Goal: Task Accomplishment & Management: Manage account settings

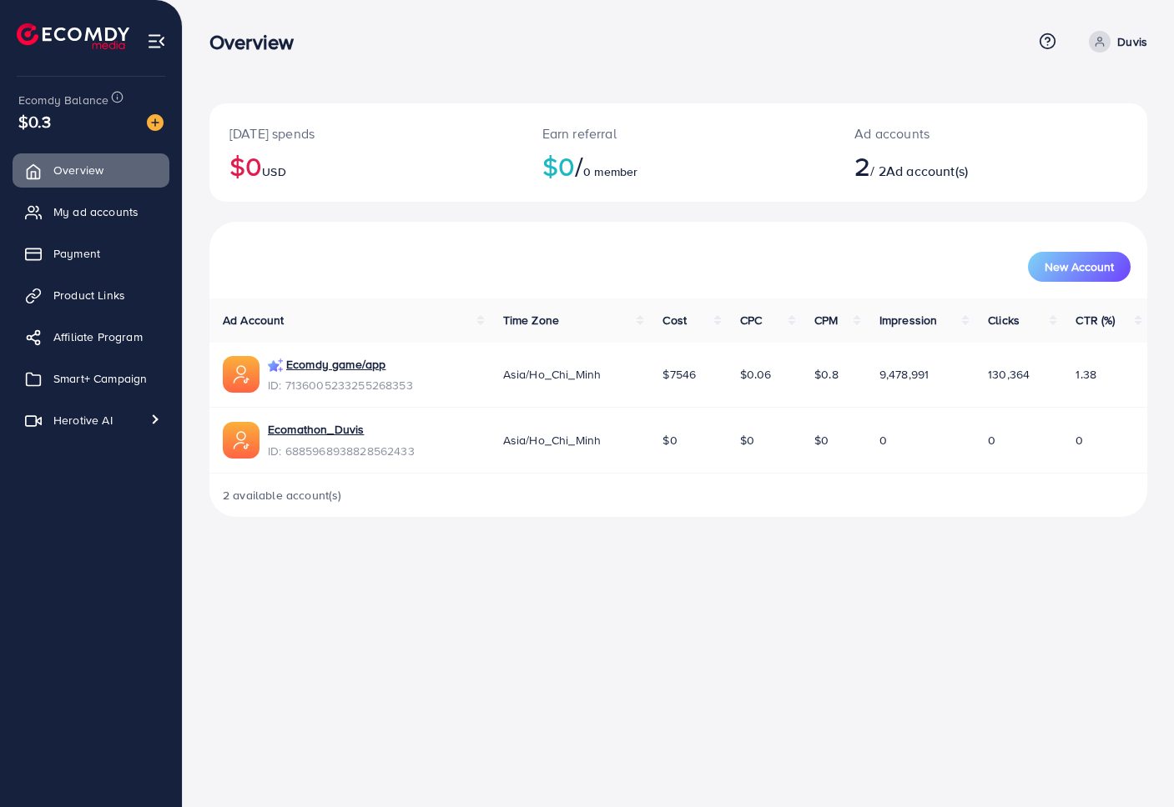
click at [86, 384] on span "Smart+ Campaign" at bounding box center [99, 378] width 93 height 17
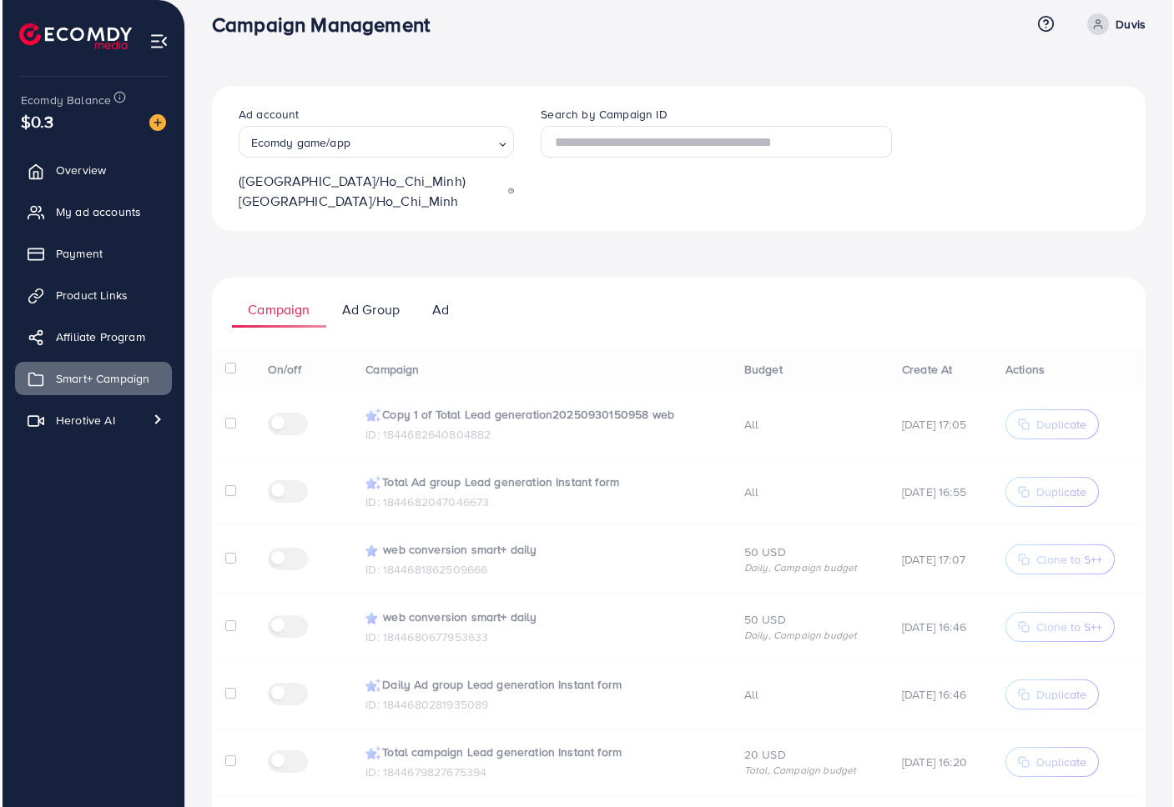
scroll to position [25, 0]
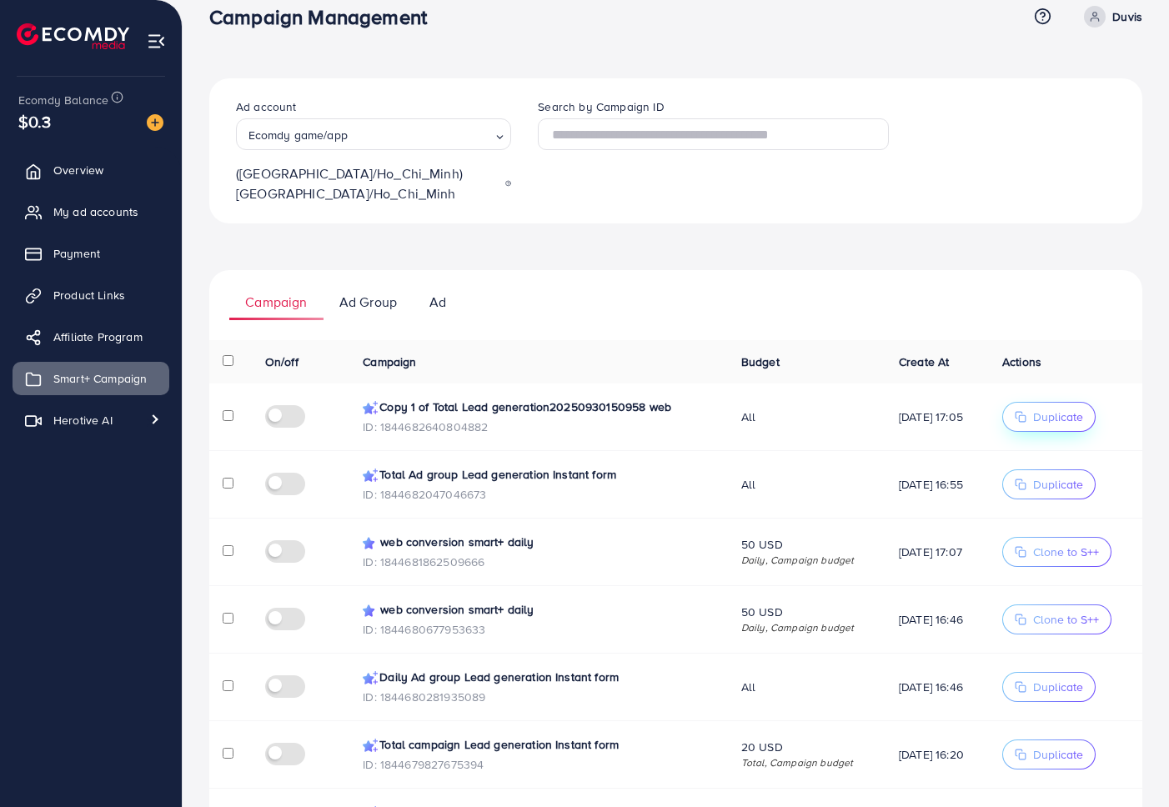
click at [1058, 409] on span "Duplicate" at bounding box center [1058, 417] width 50 height 17
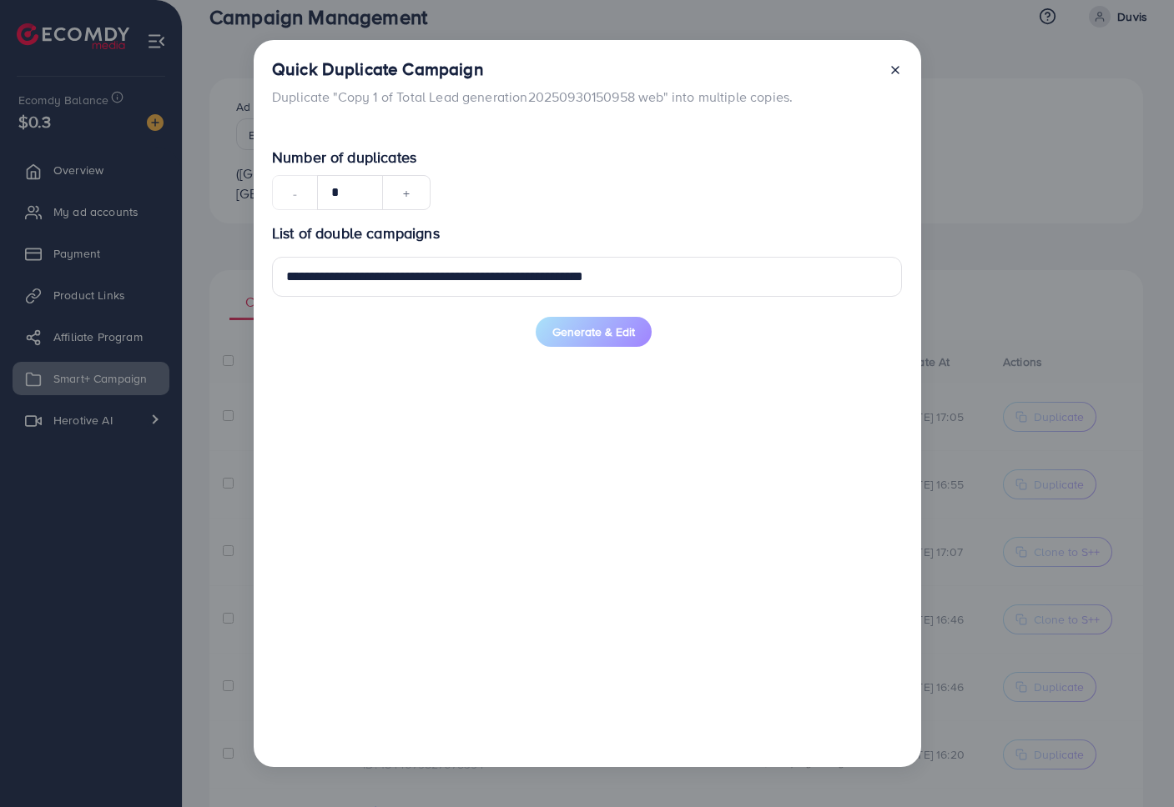
click at [589, 461] on div "**********" at bounding box center [587, 438] width 630 height 622
click at [592, 335] on span "Generate & Edit" at bounding box center [593, 332] width 83 height 17
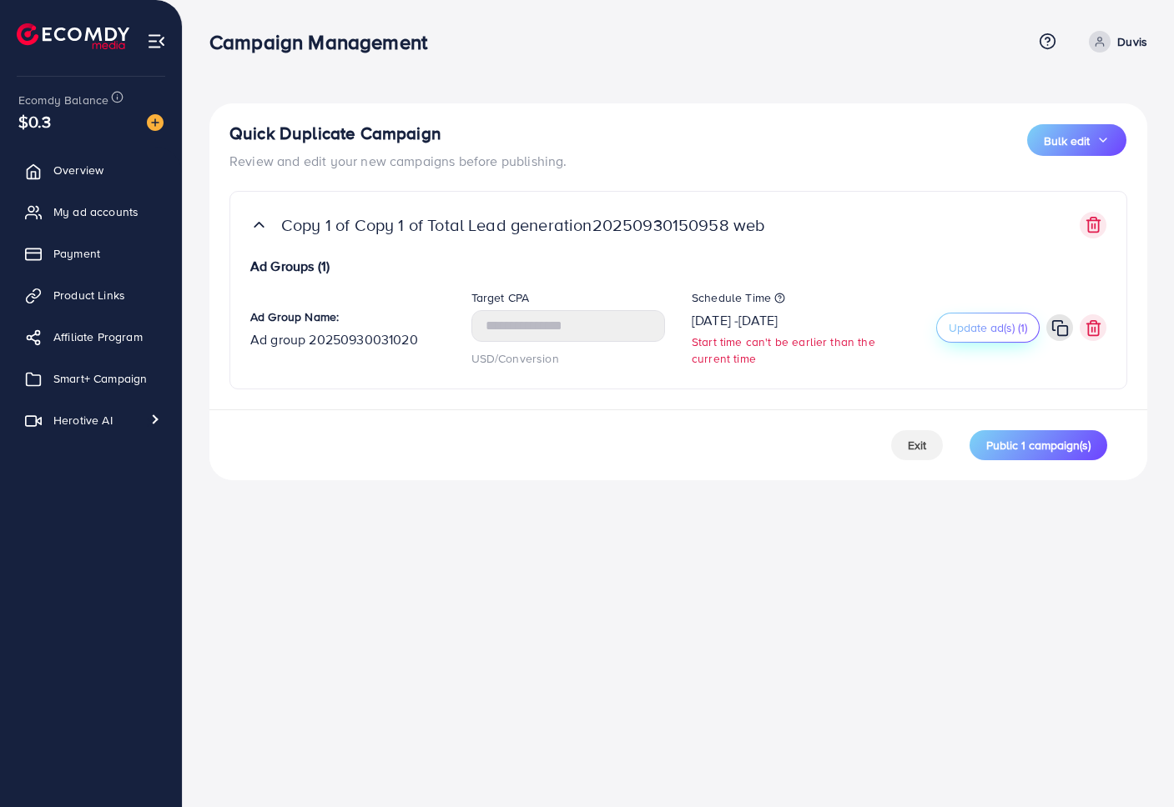
click at [986, 329] on span "Update ad(s) (1)" at bounding box center [987, 327] width 78 height 17
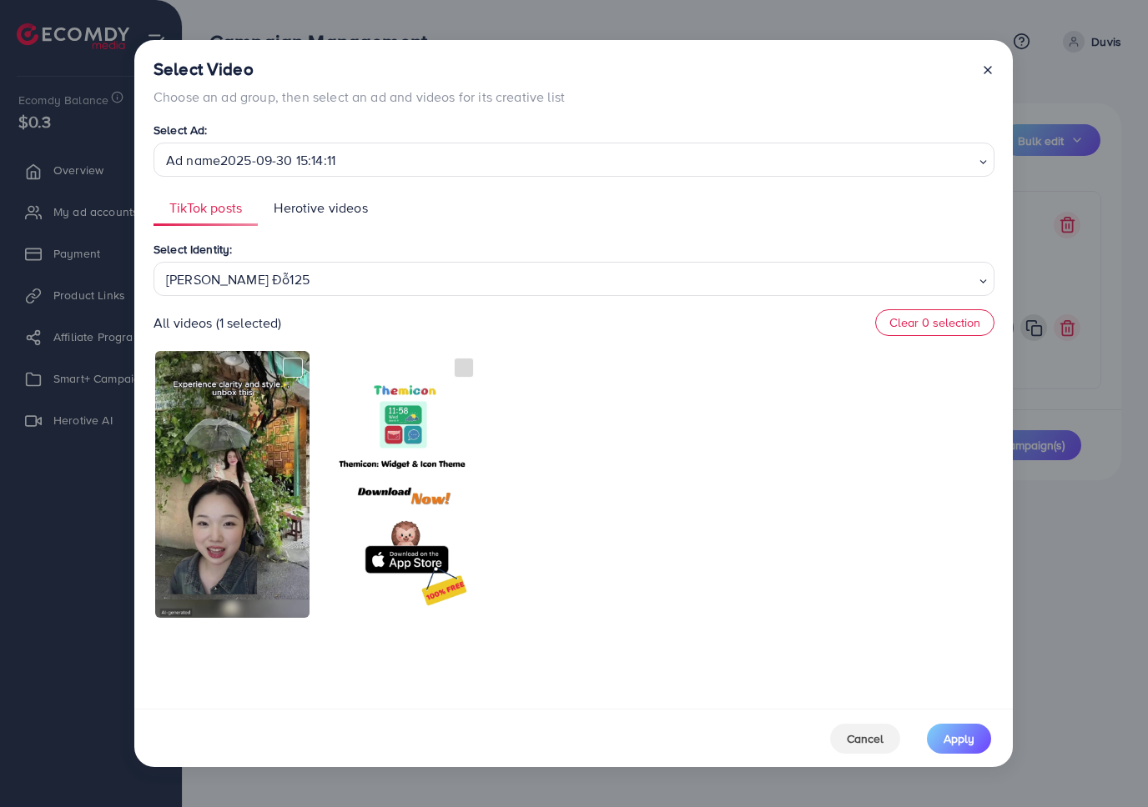
click at [334, 202] on span "Herotive videos" at bounding box center [320, 208] width 93 height 19
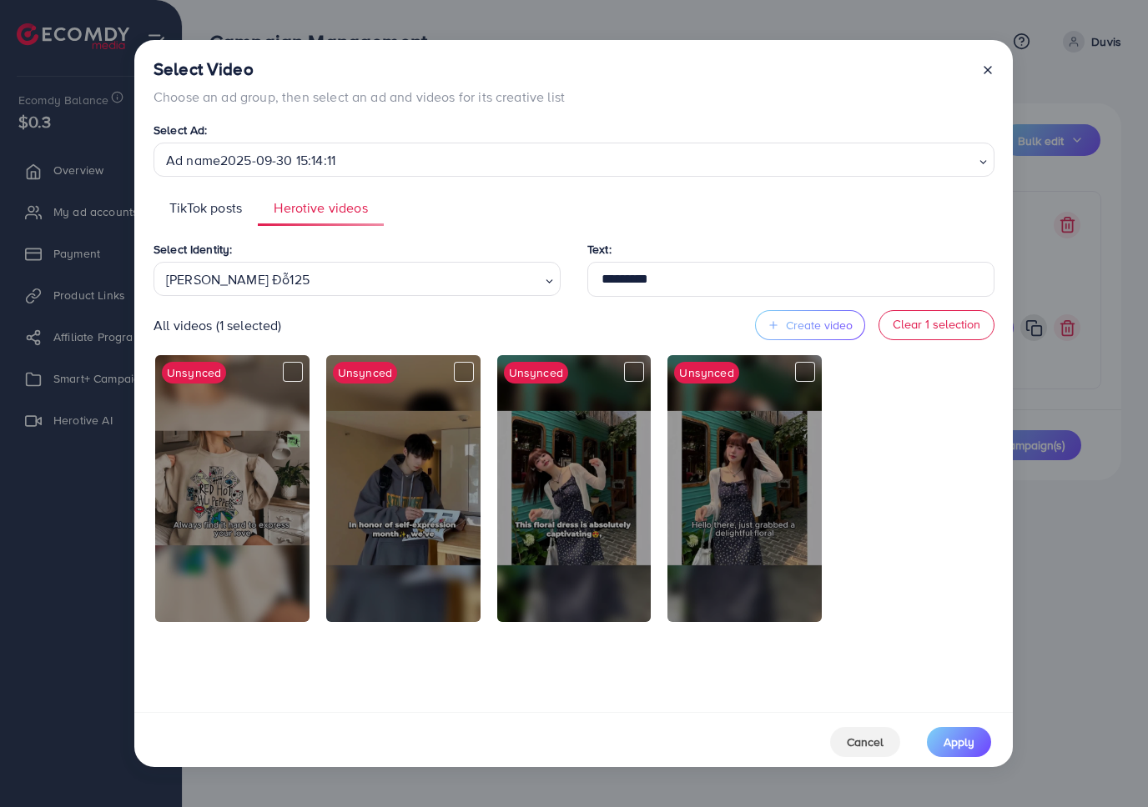
click at [209, 199] on span "TikTok posts" at bounding box center [205, 208] width 73 height 19
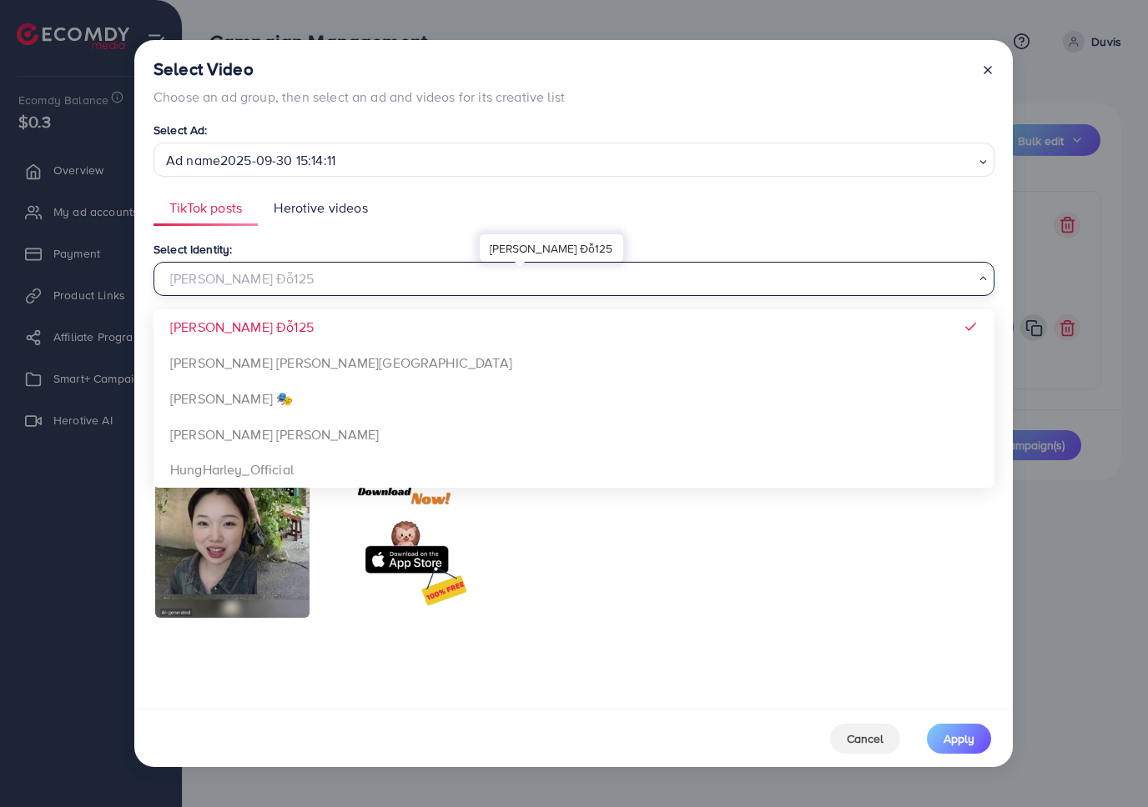
click at [348, 282] on div "Trinh Đỗ125" at bounding box center [567, 277] width 816 height 29
click at [368, 250] on div "Select Identity: Trinh Đỗ125 Loading... Trinh Đỗ125 Xưởng Giày Chu Hải Nam Đào …" at bounding box center [573, 267] width 841 height 57
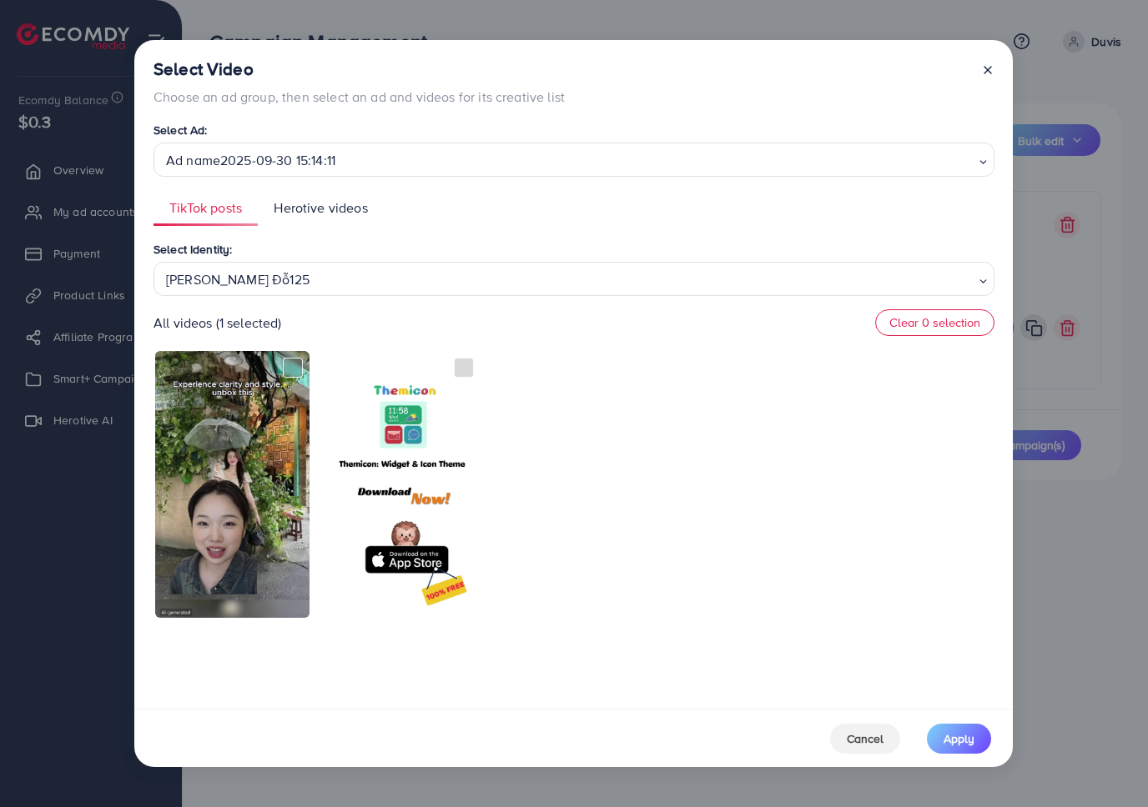
click at [564, 577] on div at bounding box center [573, 484] width 841 height 270
click at [865, 740] on span "Cancel" at bounding box center [865, 739] width 37 height 17
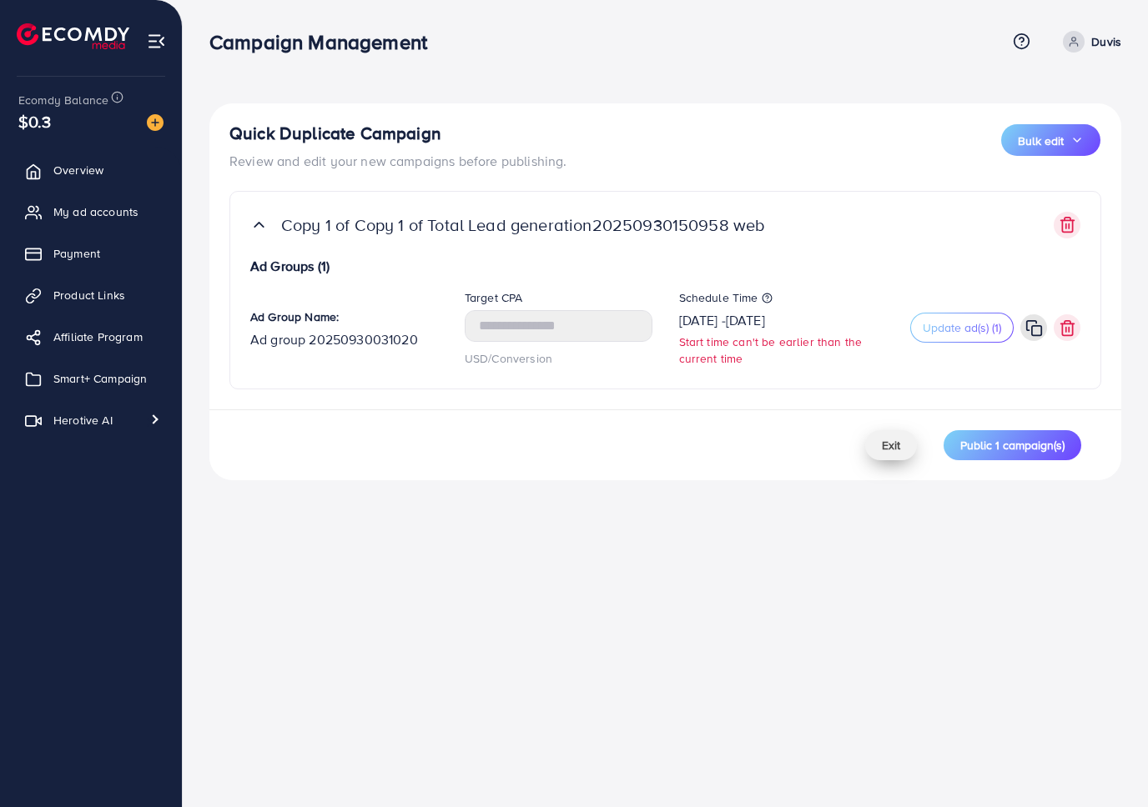
click at [890, 435] on button "Exit" at bounding box center [891, 445] width 52 height 30
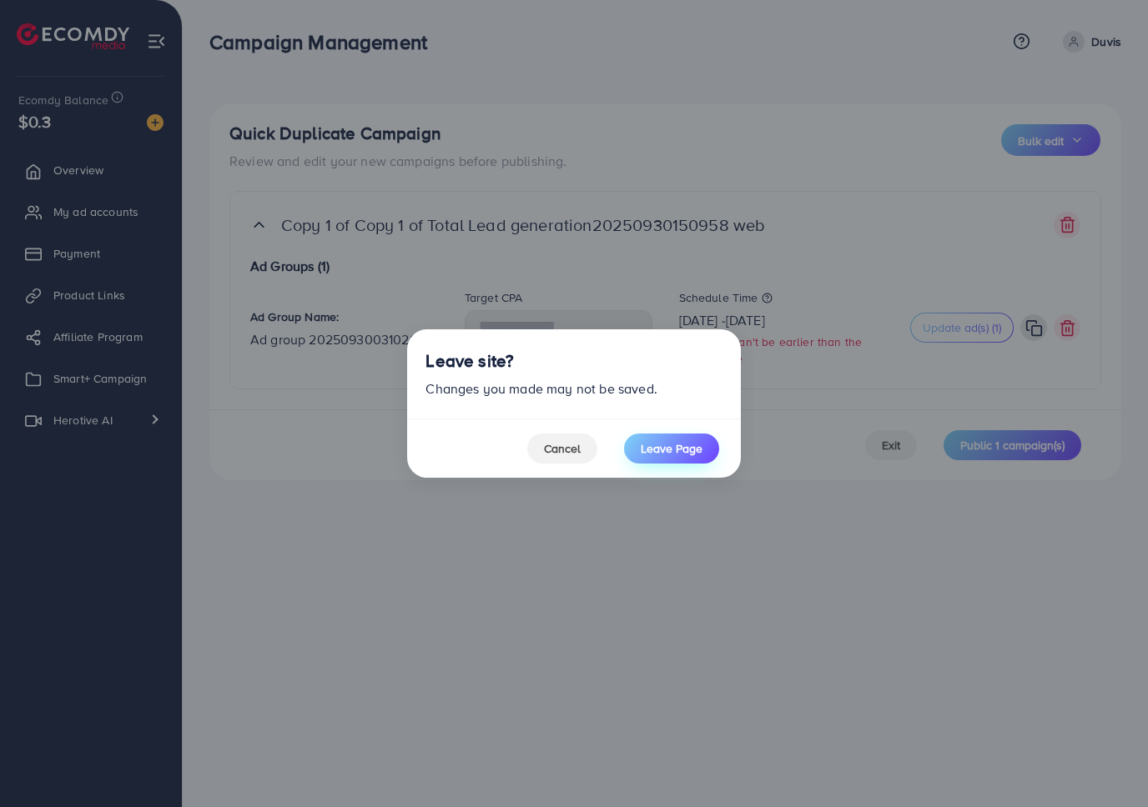
click at [650, 450] on span "Leave Page" at bounding box center [672, 448] width 62 height 17
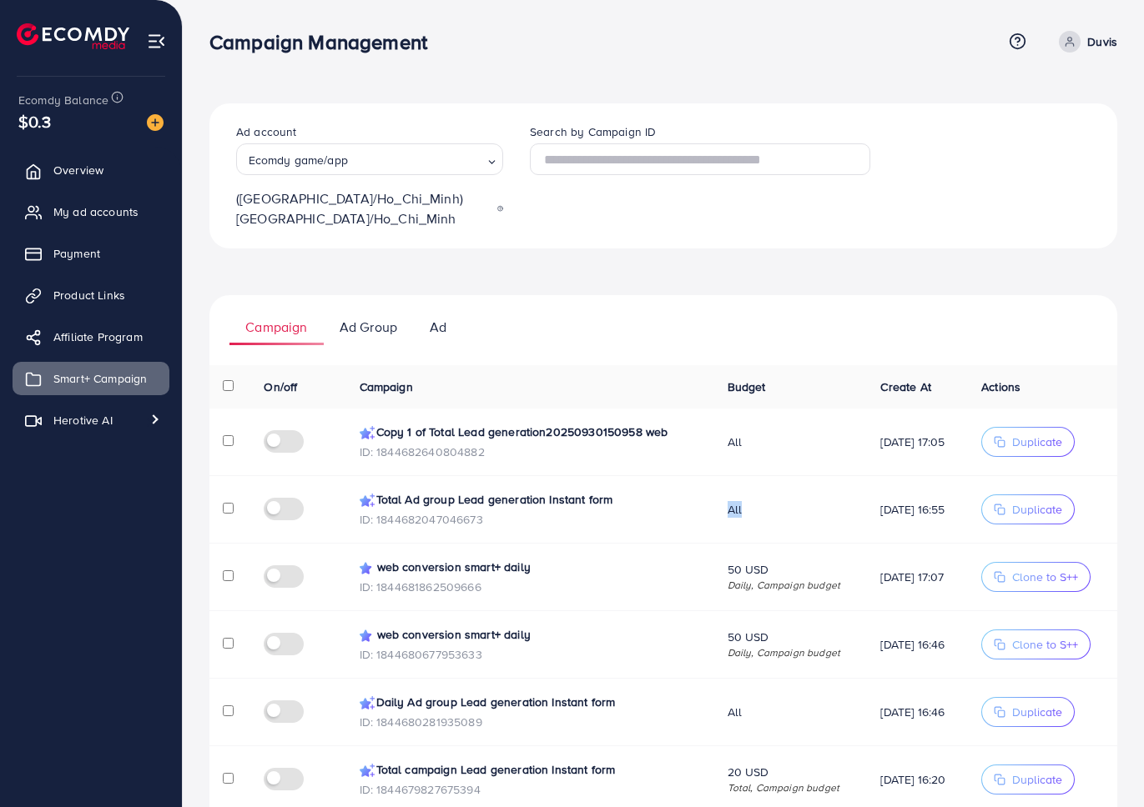
drag, startPoint x: 714, startPoint y: 493, endPoint x: 730, endPoint y: 493, distance: 15.8
click at [730, 501] on span "All" at bounding box center [790, 509] width 127 height 17
copy span "All"
click at [727, 434] on span "All" at bounding box center [790, 442] width 127 height 17
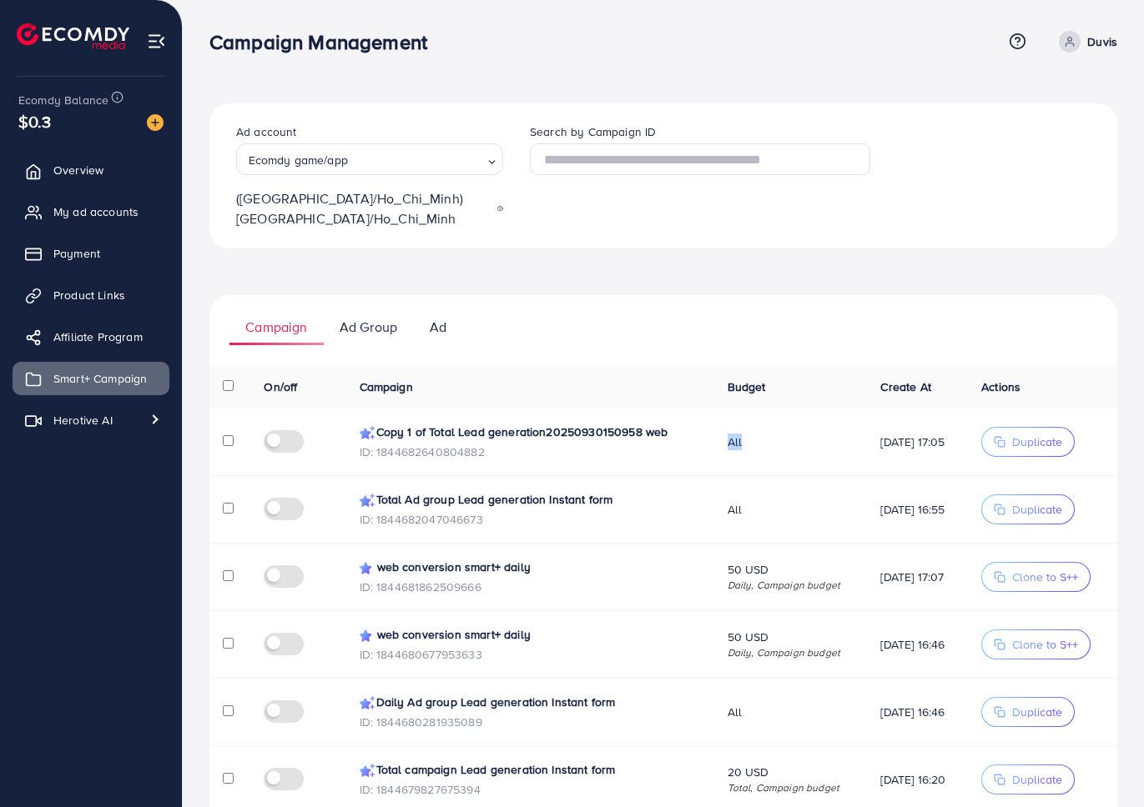
copy span "All"
click at [727, 501] on span "All" at bounding box center [790, 509] width 127 height 17
copy span "All"
drag, startPoint x: 711, startPoint y: 558, endPoint x: 821, endPoint y: 566, distance: 110.4
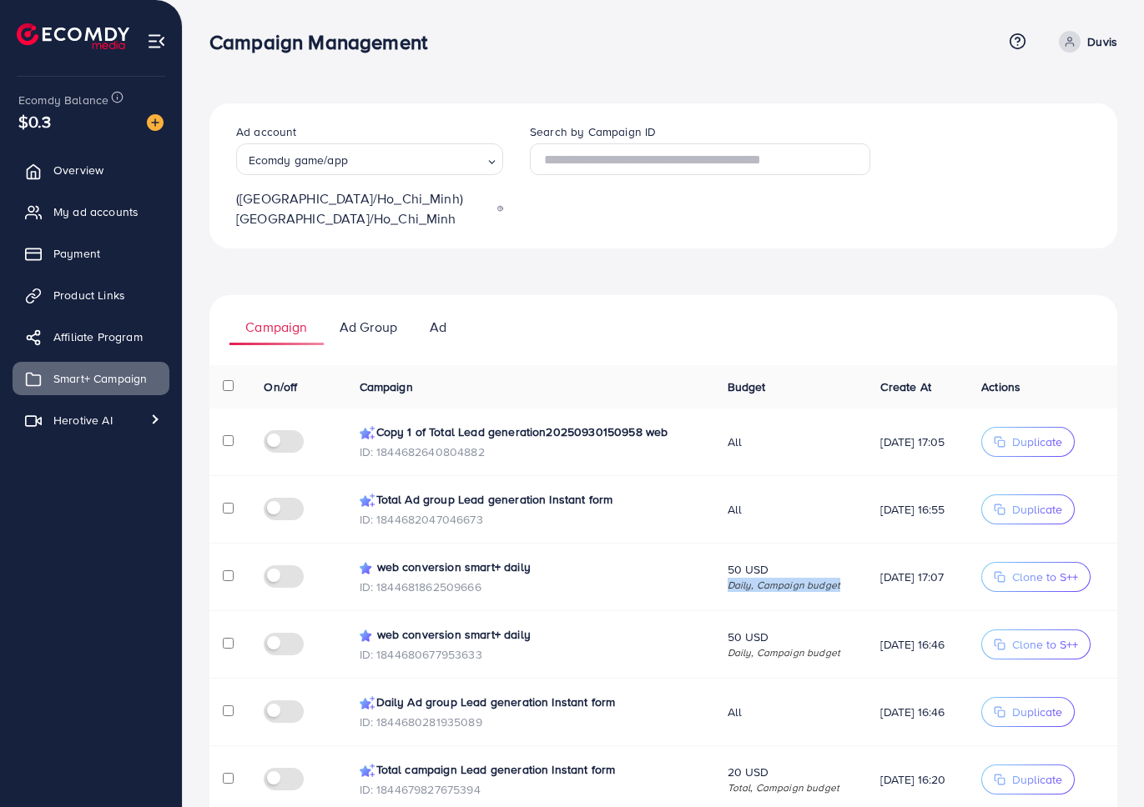
click at [821, 578] on span "Daily, Campaign budget" at bounding box center [790, 585] width 127 height 14
copy span "Daily, Campaign budget"
drag, startPoint x: 713, startPoint y: 631, endPoint x: 830, endPoint y: 633, distance: 116.8
click at [830, 633] on td "50 USD Daily, Campaign budget" at bounding box center [790, 645] width 153 height 68
copy span "Daily, Campaign budget"
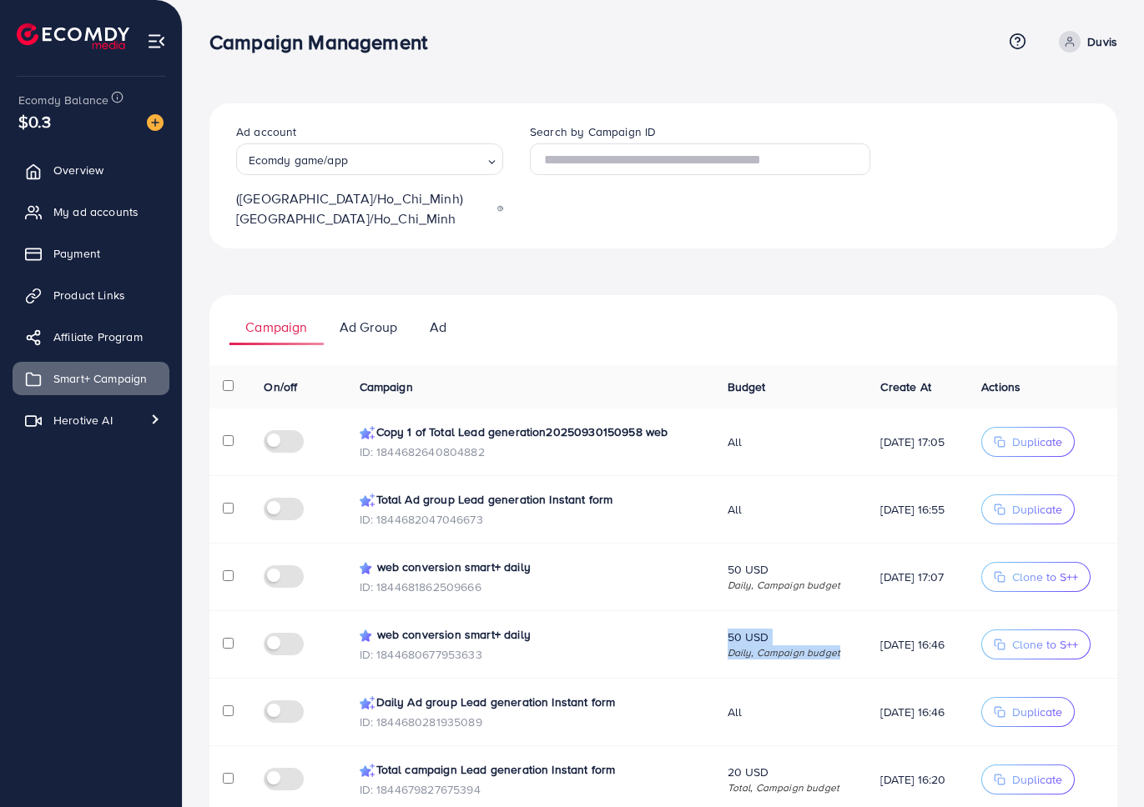
drag, startPoint x: 713, startPoint y: 621, endPoint x: 831, endPoint y: 633, distance: 118.3
click at [831, 633] on td "50 USD Daily, Campaign budget" at bounding box center [790, 645] width 153 height 68
copy div "50 USD Daily, Campaign budget"
click at [577, 93] on div "Ad account Ecomdy game/app Loading... (Asia/Ho_Chi_Minh) Asia/Ho_Chi_Minh Searc…" at bounding box center [663, 589] width 961 height 1178
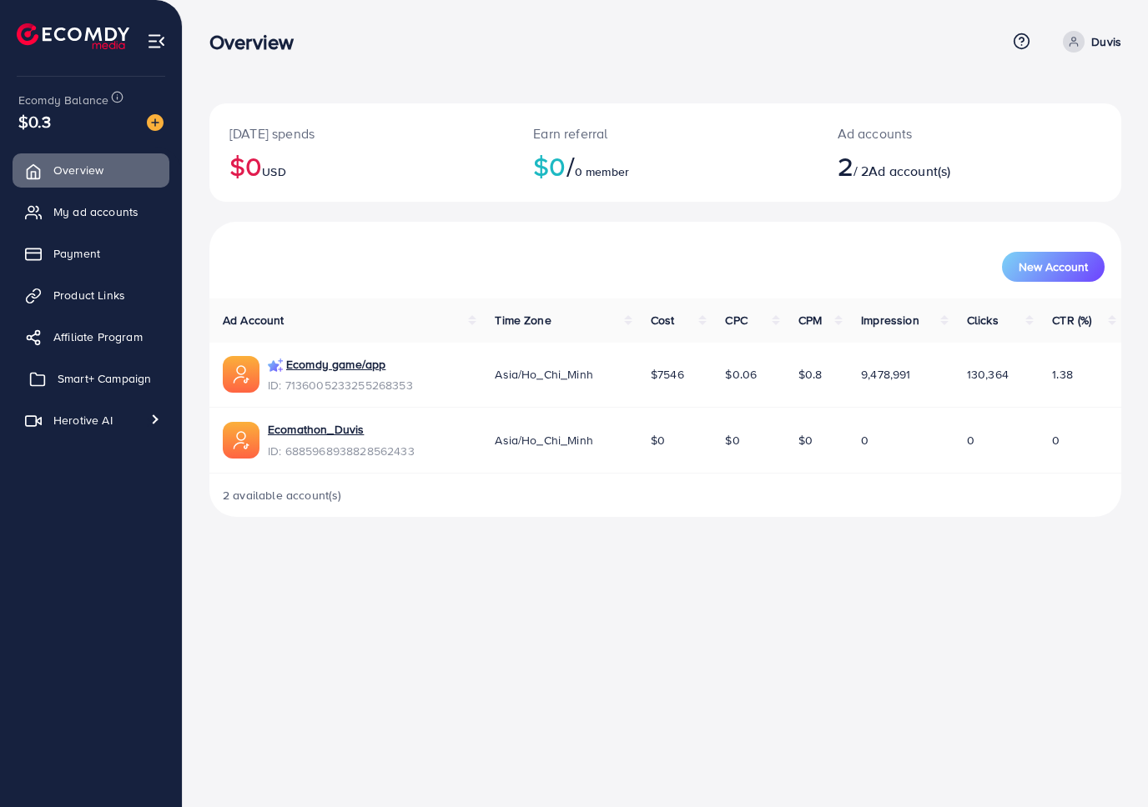
click at [104, 381] on span "Smart+ Campaign" at bounding box center [104, 378] width 93 height 17
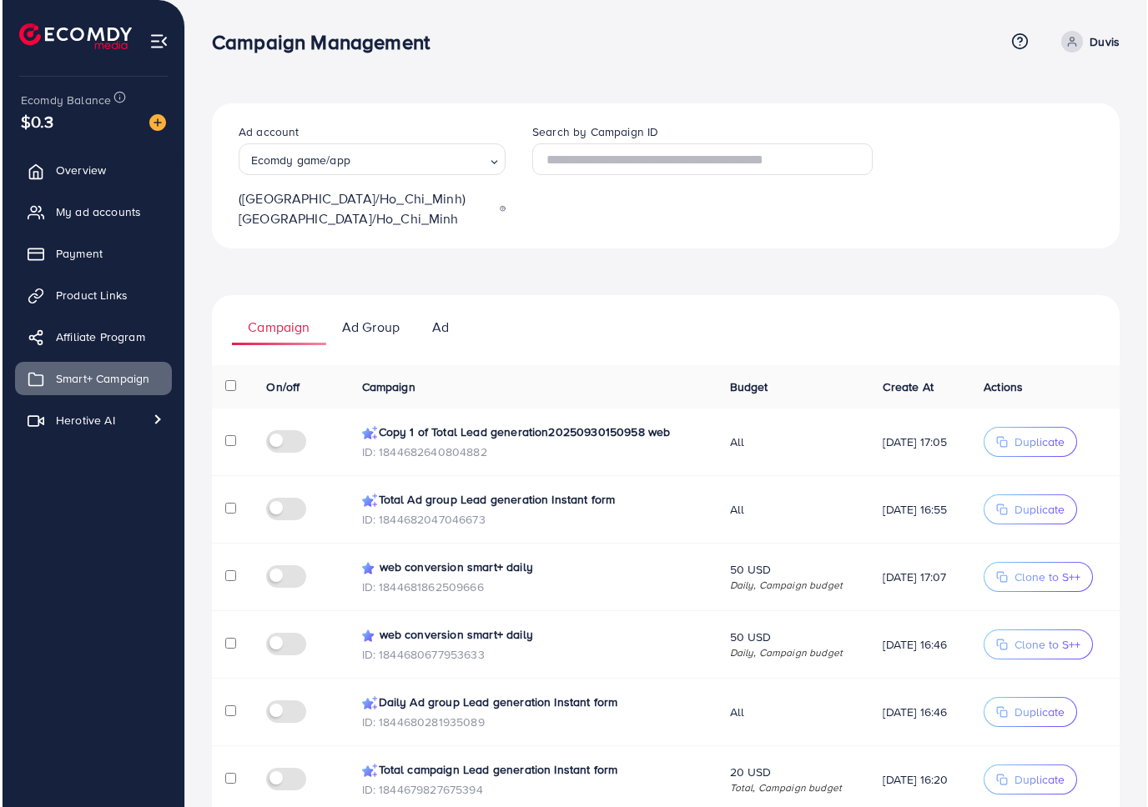
scroll to position [350, 0]
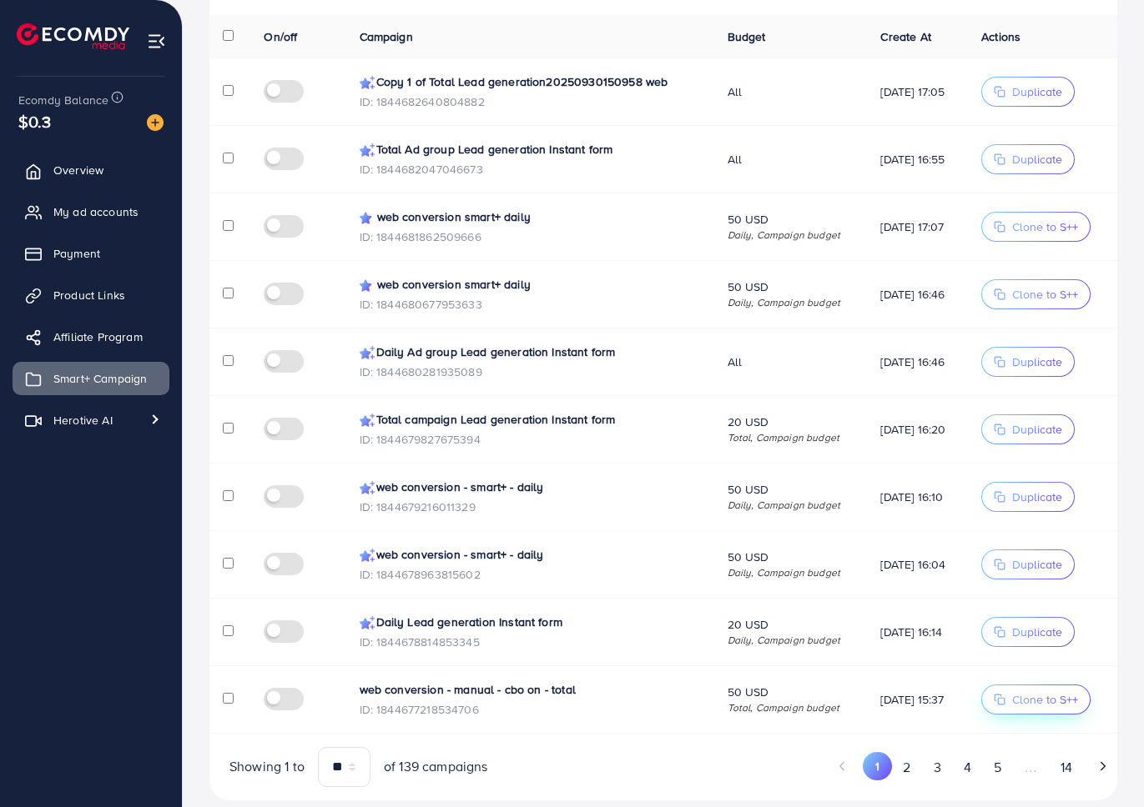
click at [1024, 691] on span "Clone to S++" at bounding box center [1045, 699] width 66 height 17
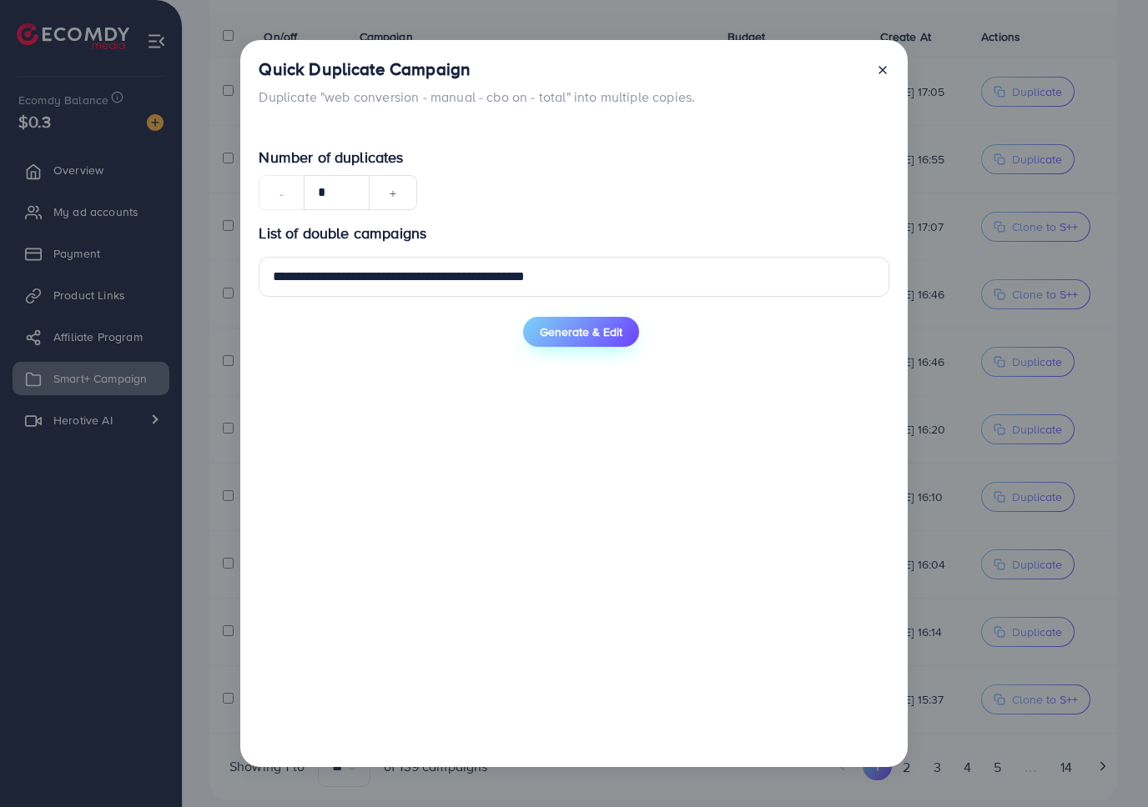
click at [565, 336] on span "Generate & Edit" at bounding box center [581, 332] width 83 height 17
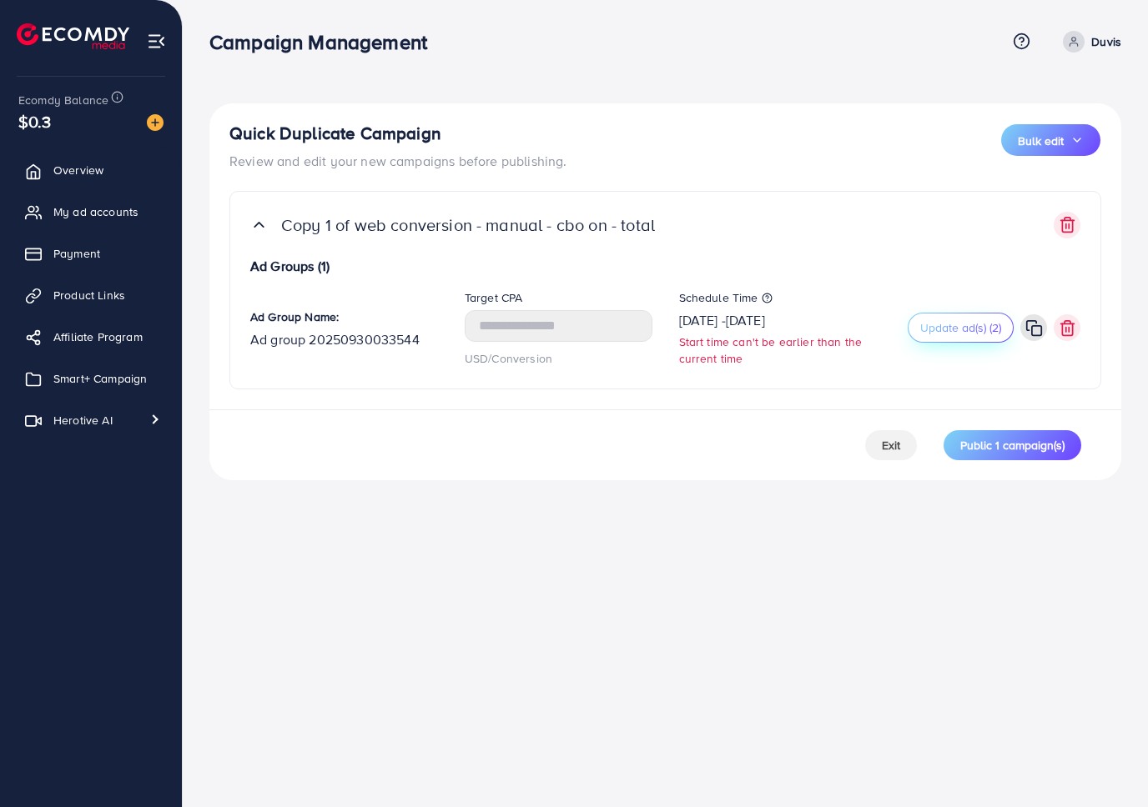
click at [953, 323] on span "Update ad(s) (2)" at bounding box center [960, 327] width 81 height 17
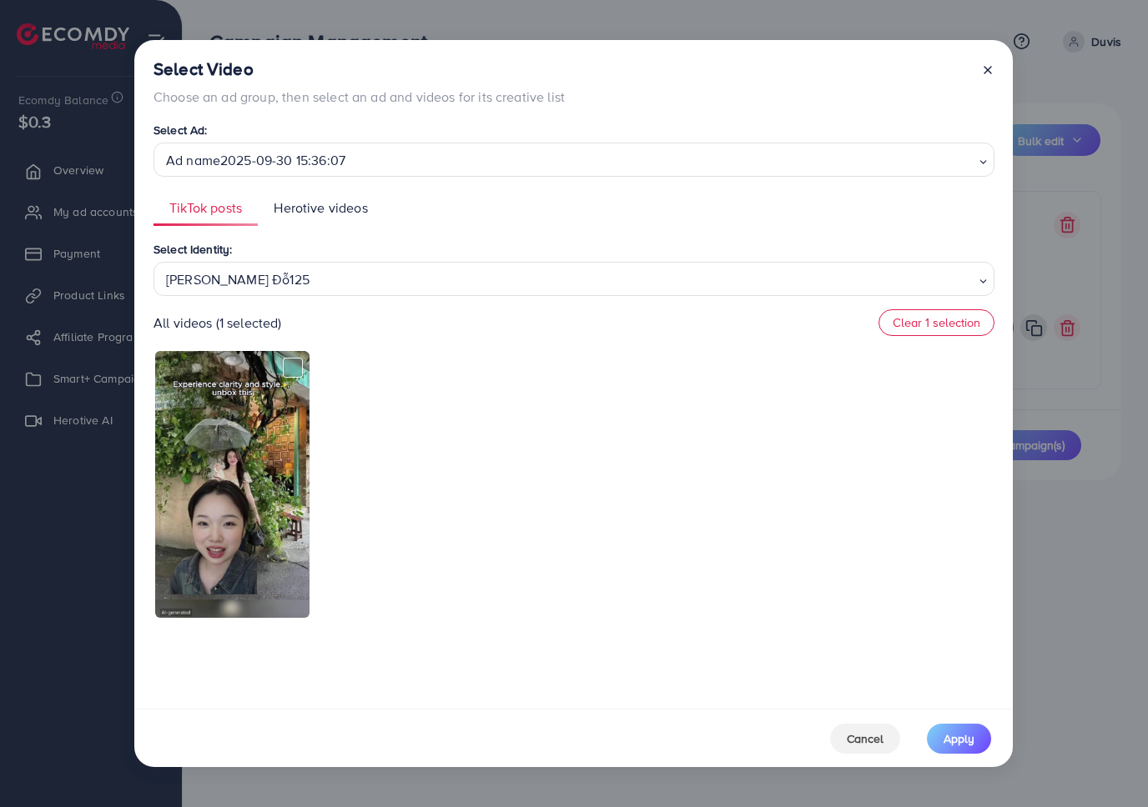
click at [607, 418] on div at bounding box center [573, 484] width 841 height 270
click at [493, 286] on div "Trinh Đỗ125" at bounding box center [567, 277] width 816 height 29
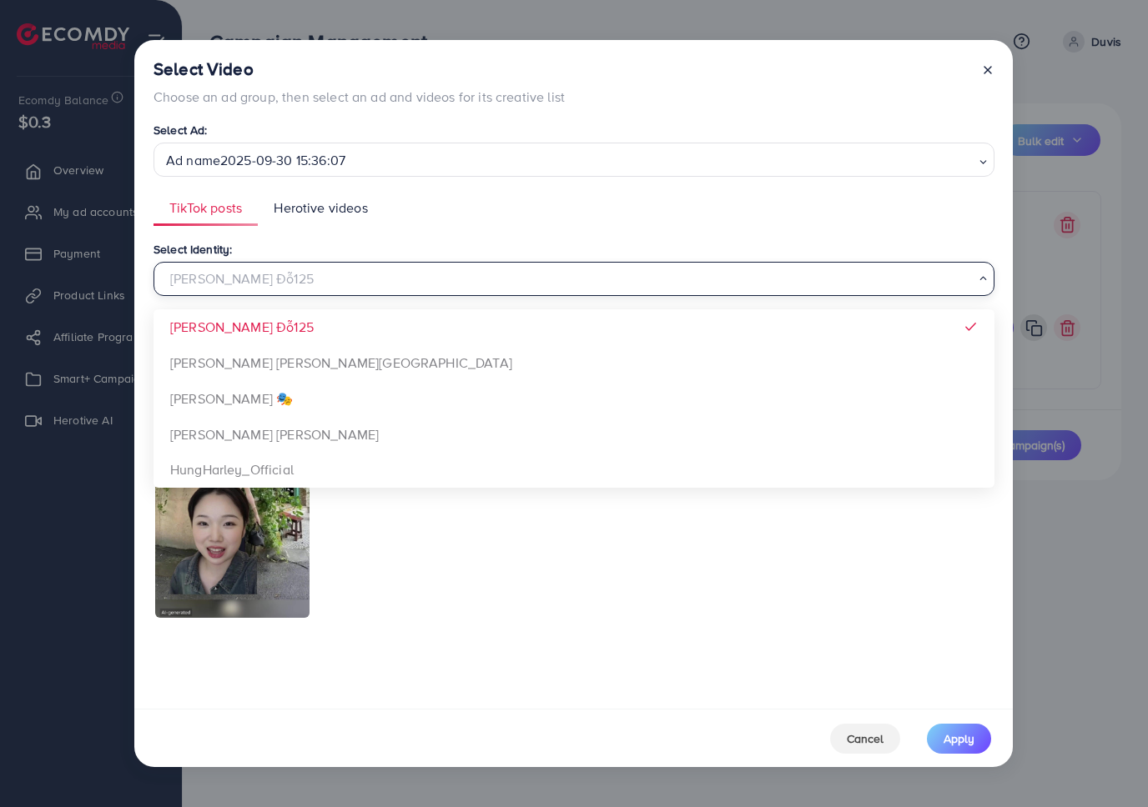
click at [445, 240] on div "Select Identity: Trinh Đỗ125 Loading... Trinh Đỗ125 Xưởng Giày Chu Hải Nam Đào …" at bounding box center [573, 267] width 841 height 57
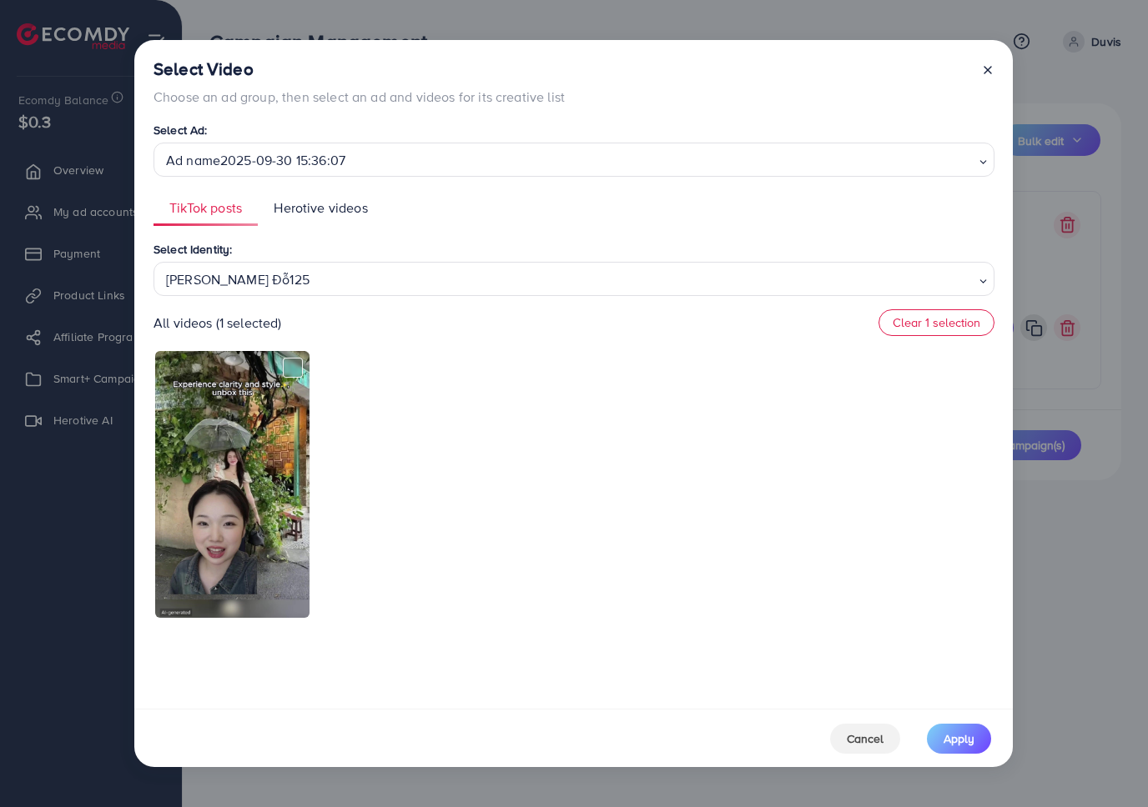
click at [347, 215] on span "Herotive videos" at bounding box center [320, 208] width 93 height 19
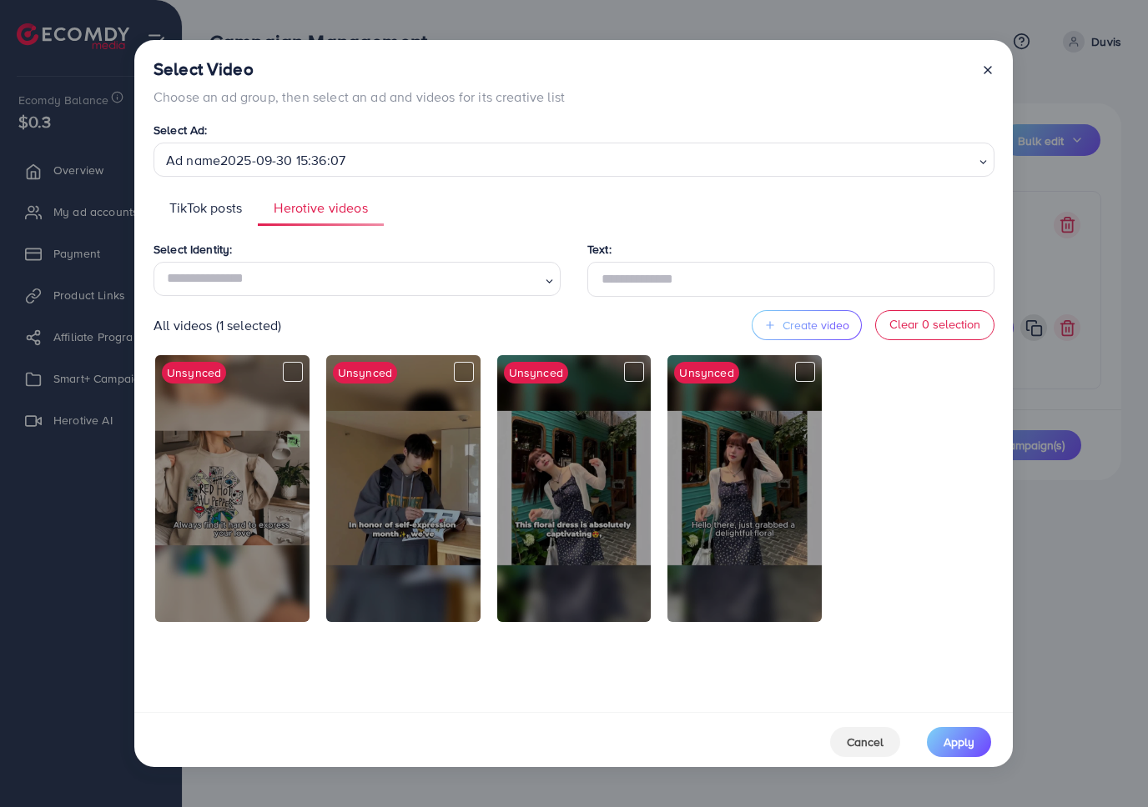
click at [327, 323] on div "All videos (1 selected) Create video Clear 0 selection" at bounding box center [573, 325] width 841 height 30
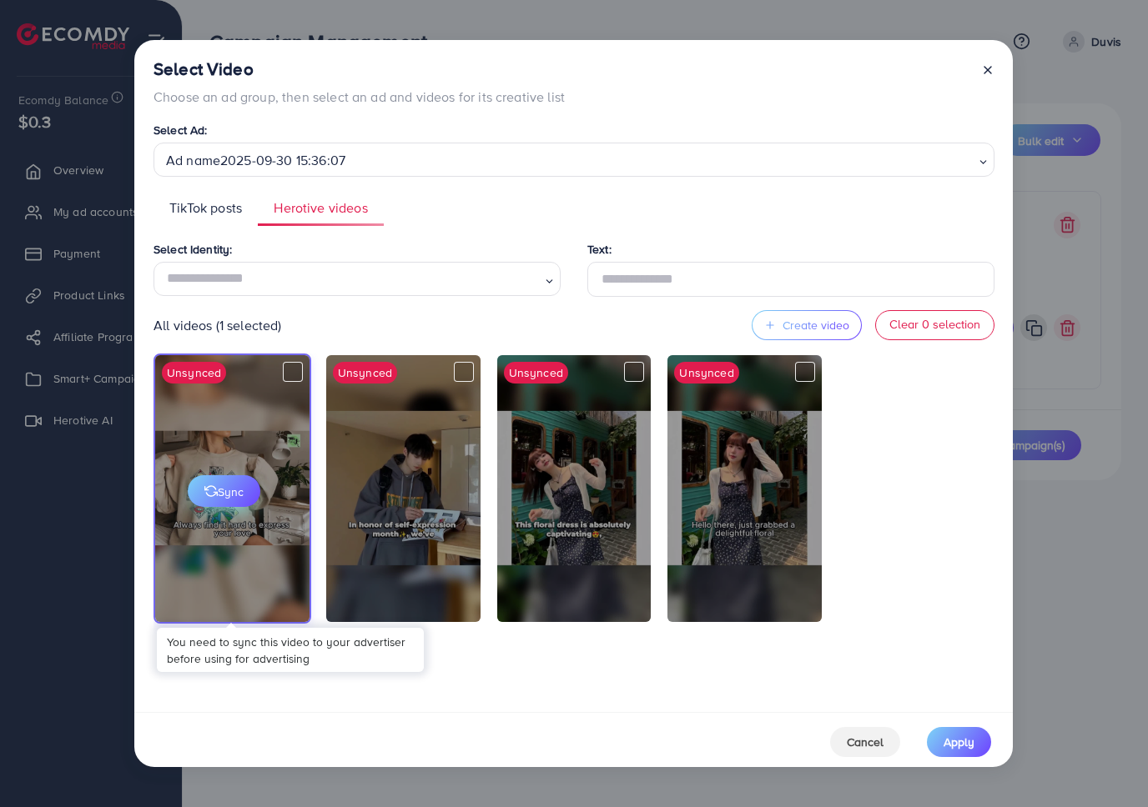
click at [221, 488] on span "Sync" at bounding box center [223, 492] width 39 height 17
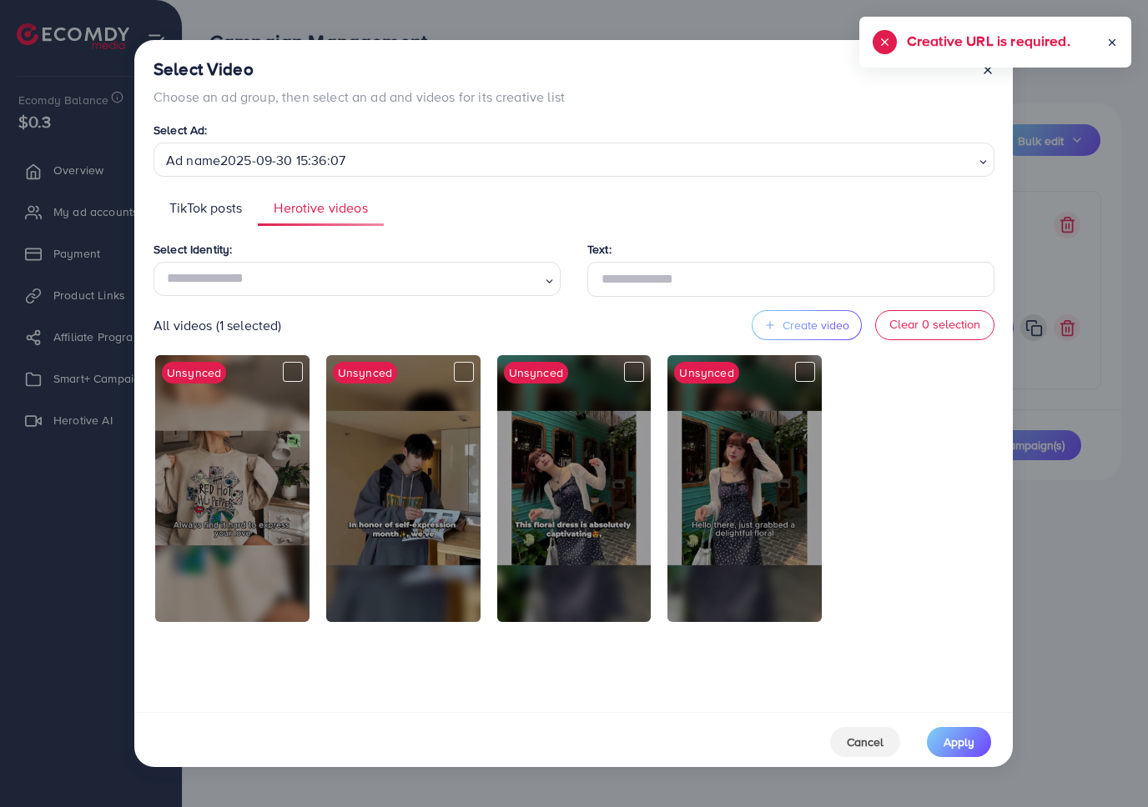
click at [987, 69] on line at bounding box center [987, 70] width 7 height 7
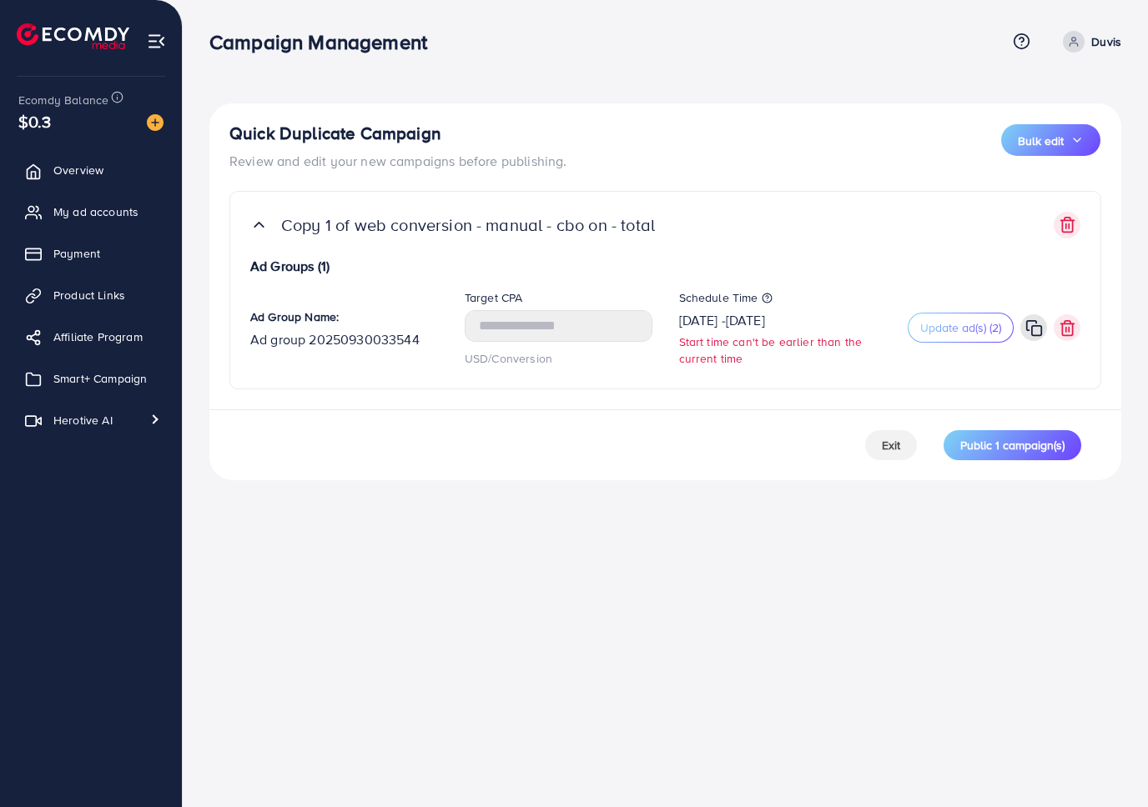
click at [781, 528] on div "Campaign Management Help Center Contact Support Term and policy About Us Duvis …" at bounding box center [574, 403] width 1148 height 807
click at [884, 458] on button "Exit" at bounding box center [891, 445] width 52 height 30
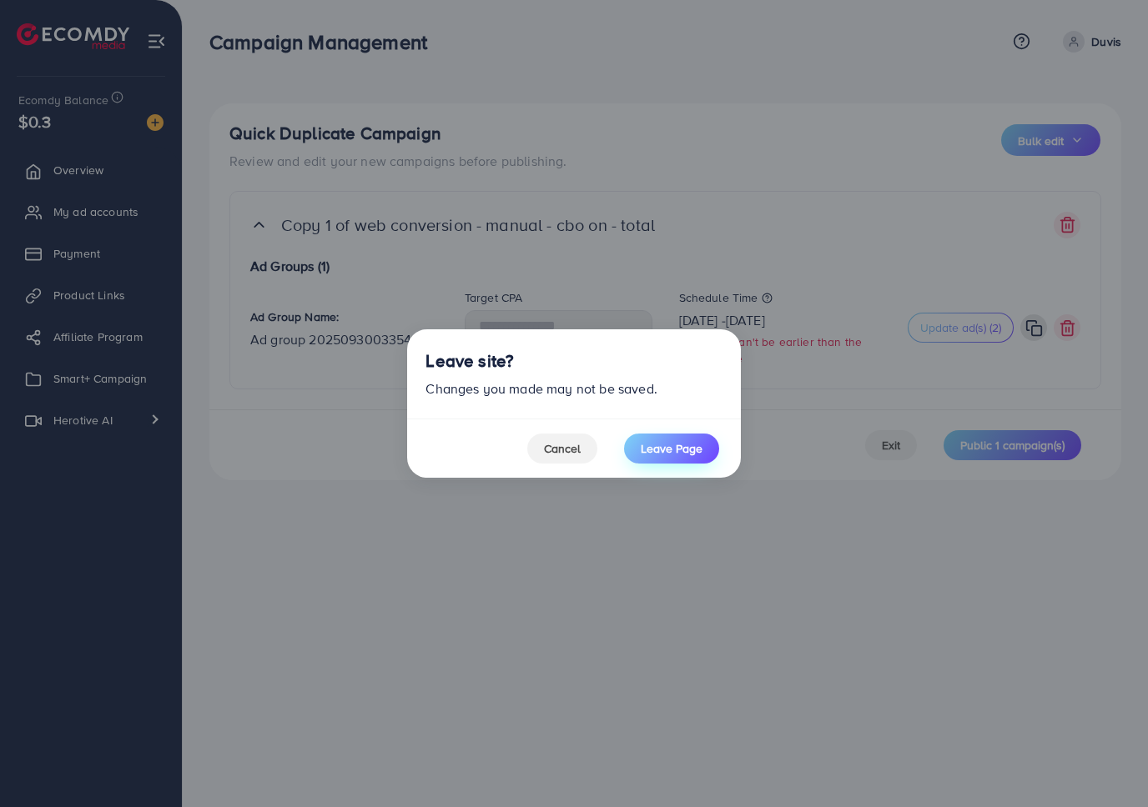
click at [645, 444] on span "Leave Page" at bounding box center [672, 448] width 62 height 17
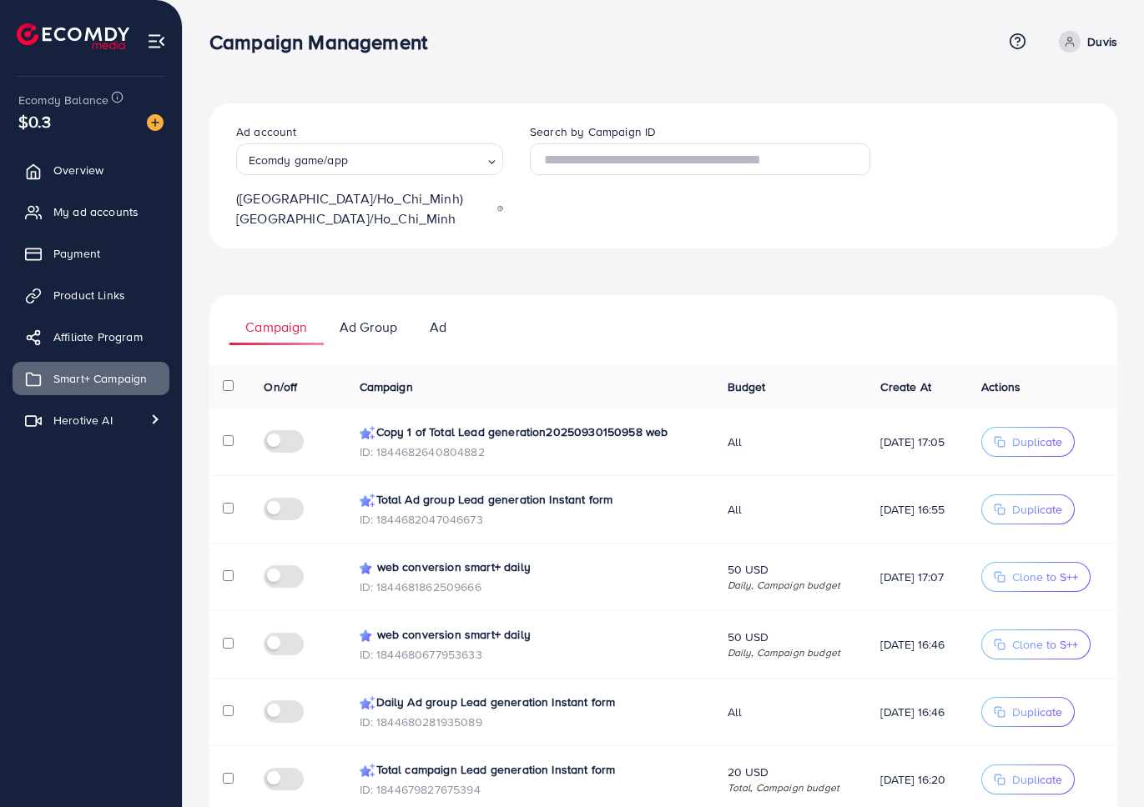
click at [591, 295] on ul "Campaign Ad Group Ad" at bounding box center [663, 320] width 908 height 50
click at [103, 425] on span "Herotive AI" at bounding box center [87, 420] width 59 height 17
click at [108, 500] on span "Video library" at bounding box center [79, 493] width 93 height 17
select select "**"
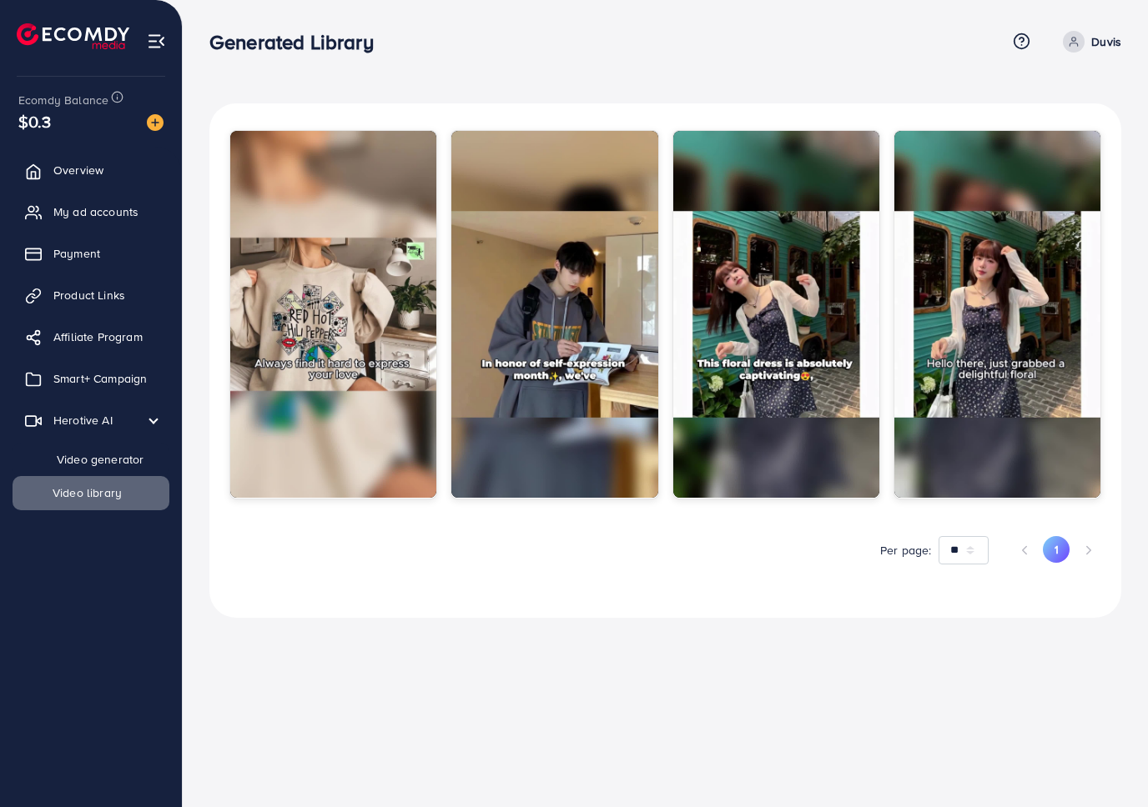
click at [133, 457] on span "Video generator" at bounding box center [88, 459] width 110 height 17
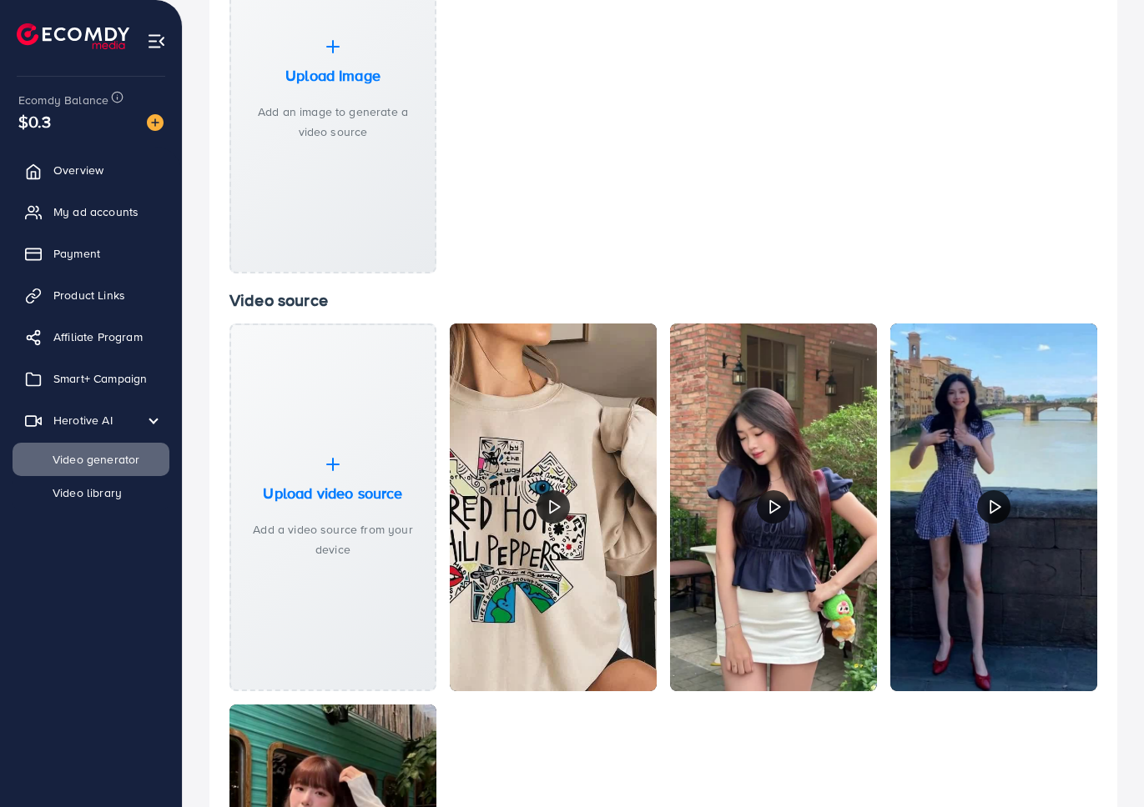
scroll to position [301, 0]
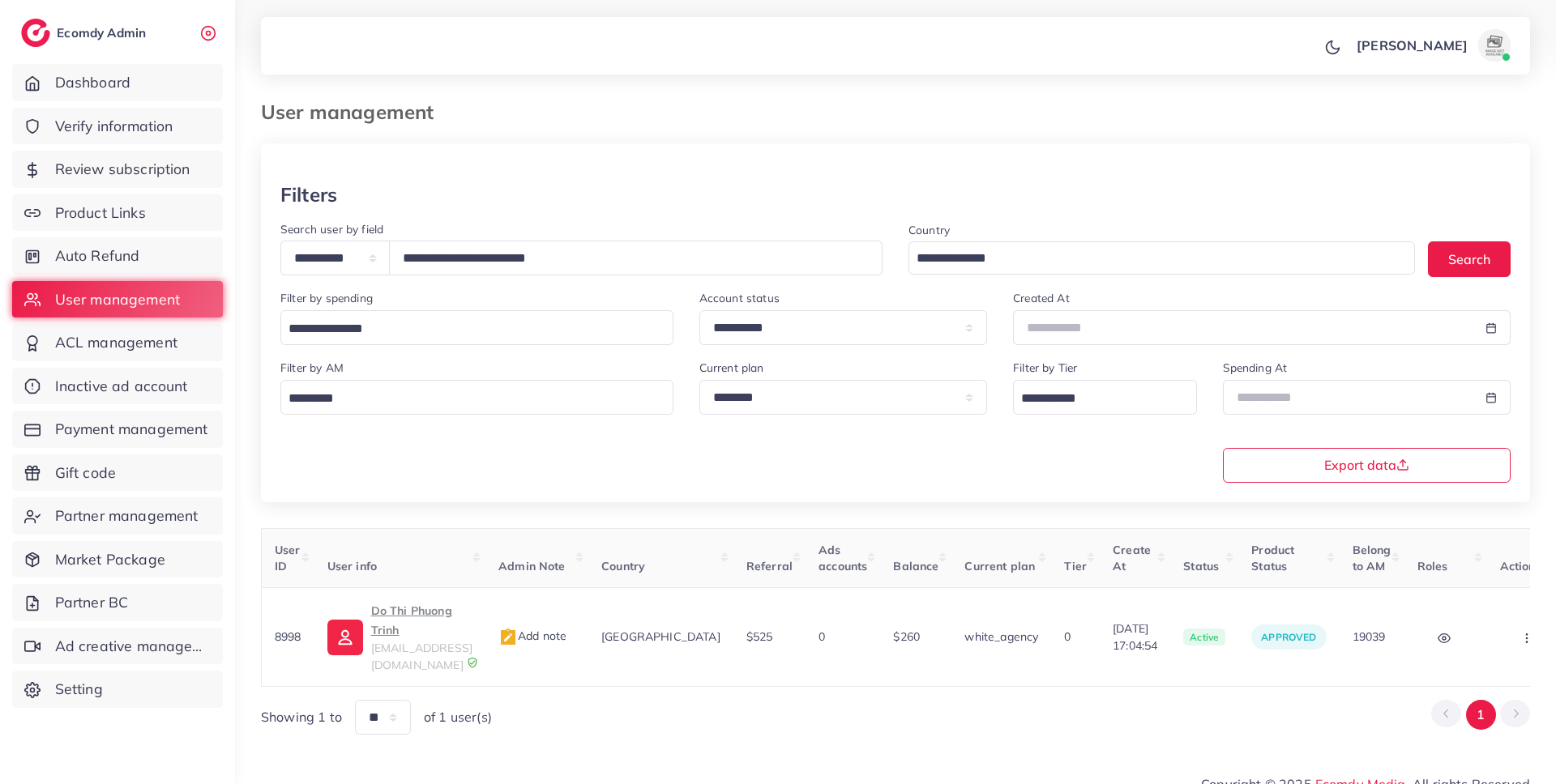
select select "*****"
click at [548, 192] on div "Filters" at bounding box center [896, 195] width 1230 height 23
click at [570, 260] on input "**********" at bounding box center [636, 258] width 494 height 35
drag, startPoint x: 611, startPoint y: 266, endPoint x: 418, endPoint y: 255, distance: 193.3
click at [418, 255] on input "**********" at bounding box center [636, 258] width 494 height 35
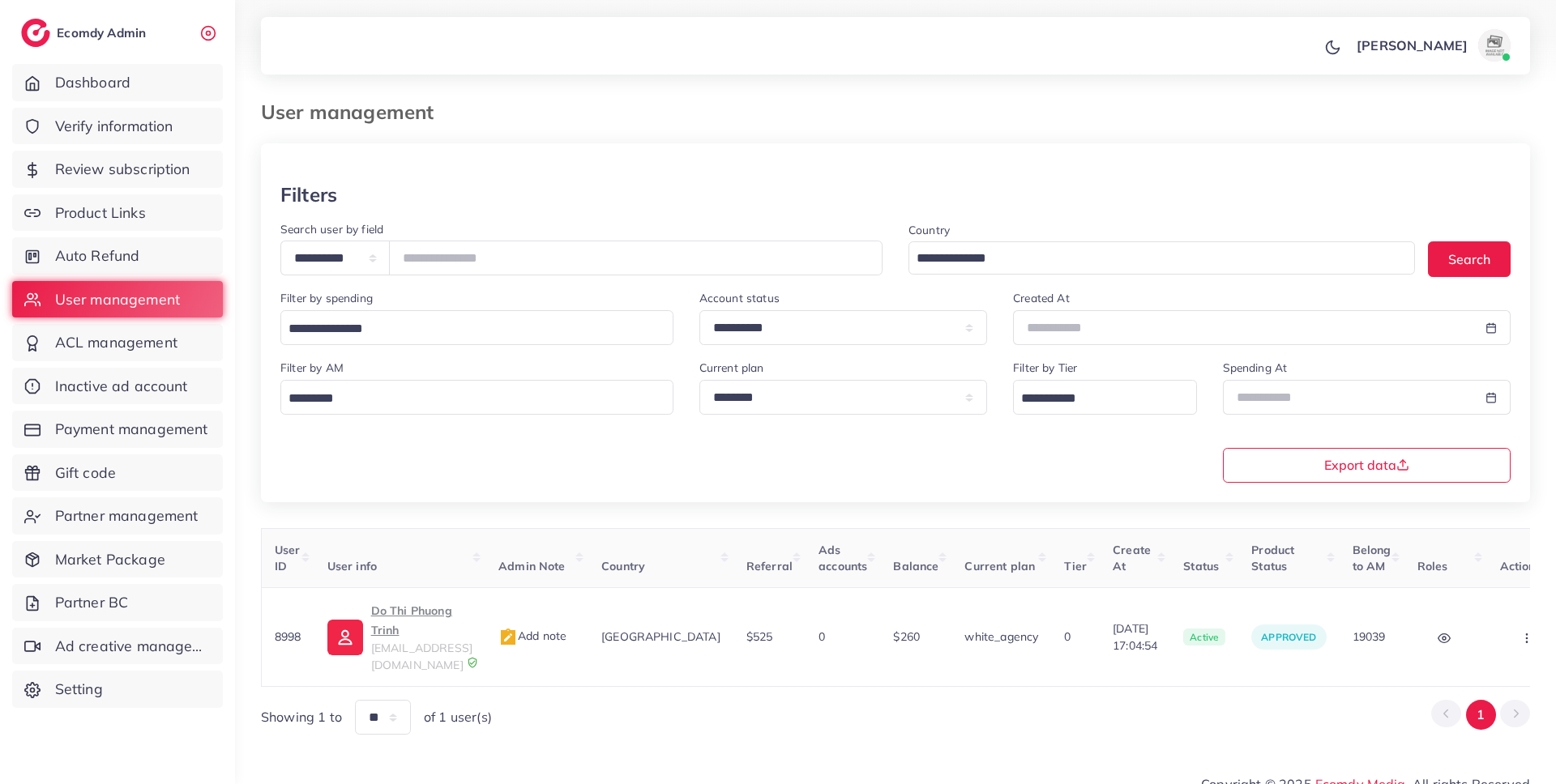
click at [471, 184] on div "Filters" at bounding box center [896, 195] width 1230 height 23
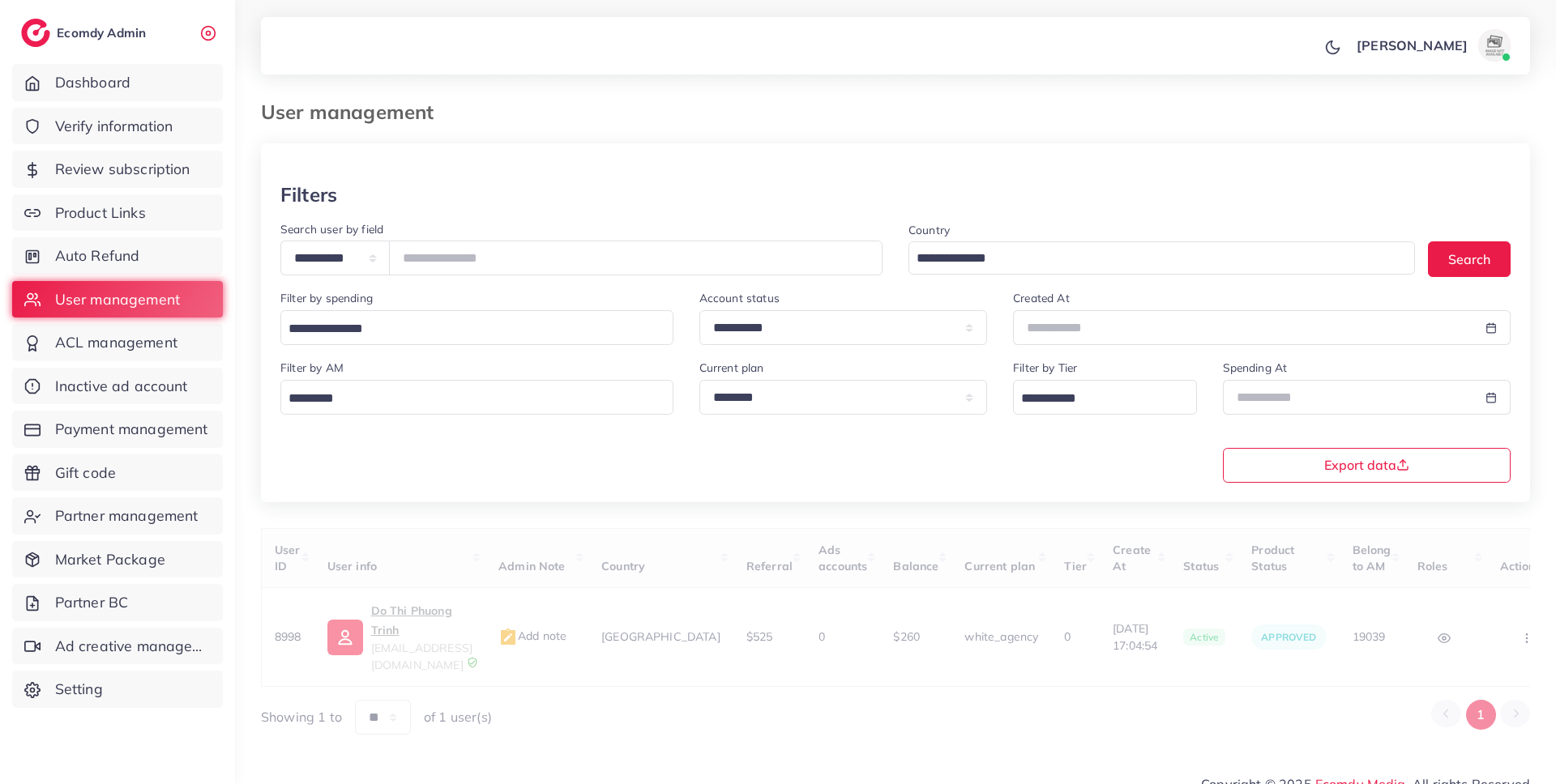
click at [464, 200] on div "Filters" at bounding box center [896, 195] width 1230 height 23
click at [376, 269] on select "**********" at bounding box center [335, 258] width 110 height 35
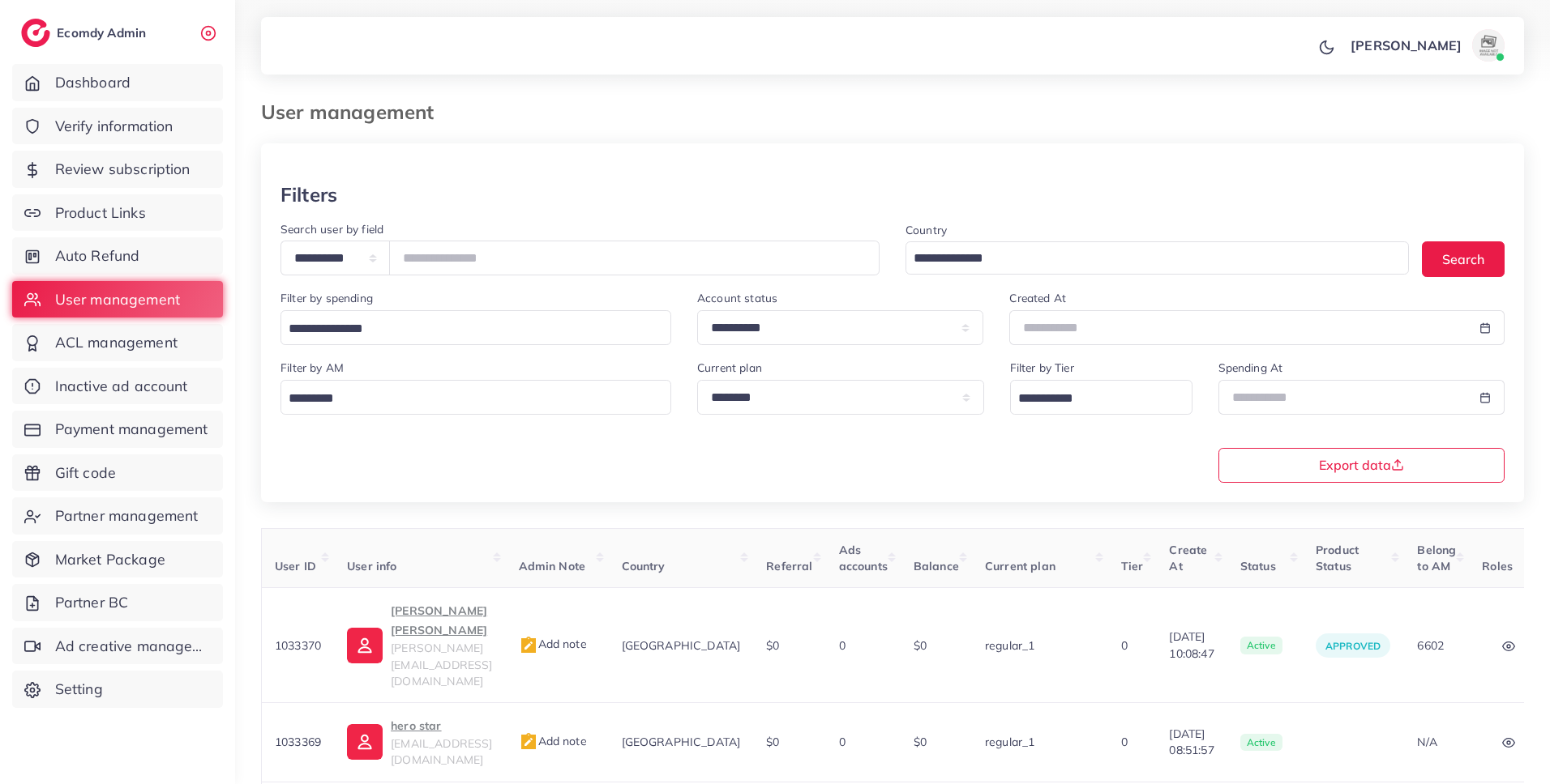
click at [758, 110] on div "User management" at bounding box center [731, 112] width 967 height 23
